Goal: Task Accomplishment & Management: Manage account settings

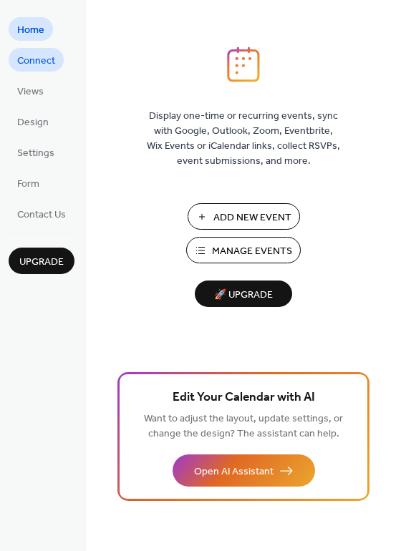
click at [39, 54] on span "Connect" at bounding box center [36, 61] width 38 height 15
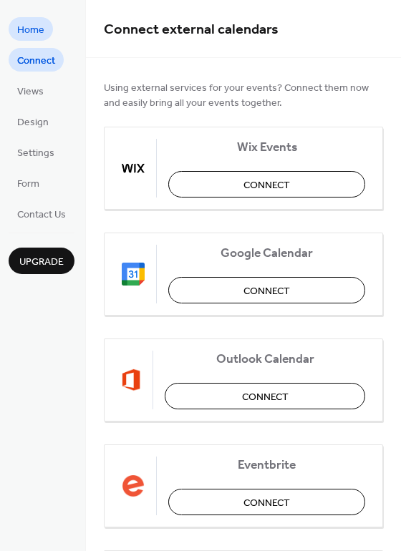
click at [26, 31] on span "Home" at bounding box center [30, 30] width 27 height 15
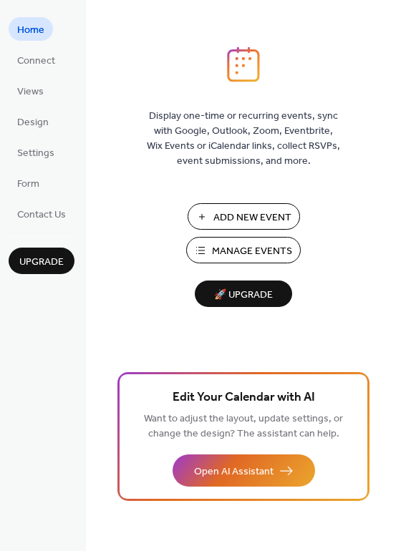
click at [230, 246] on span "Manage Events" at bounding box center [252, 251] width 80 height 15
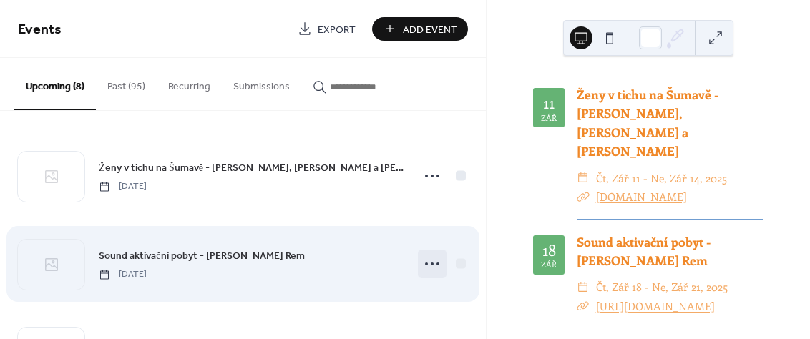
click at [428, 259] on icon at bounding box center [432, 264] width 23 height 23
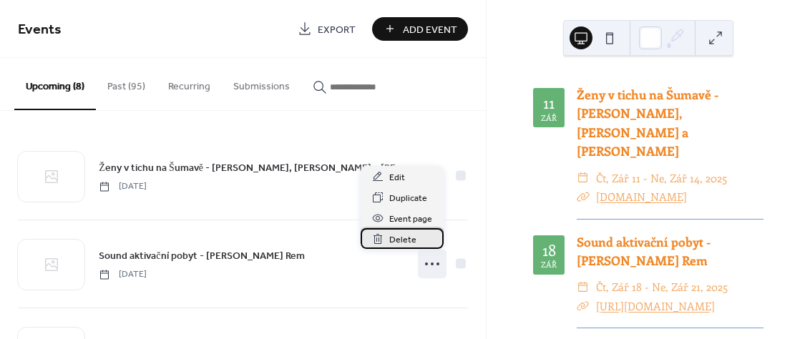
click at [405, 235] on span "Delete" at bounding box center [402, 240] width 27 height 15
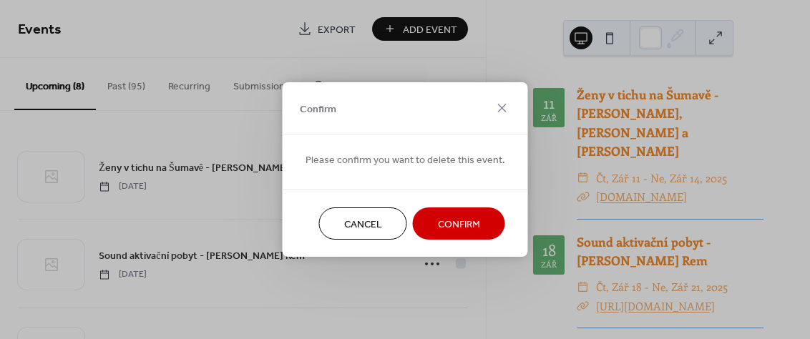
click at [455, 228] on span "Confirm" at bounding box center [459, 225] width 42 height 15
